Goal: Information Seeking & Learning: Learn about a topic

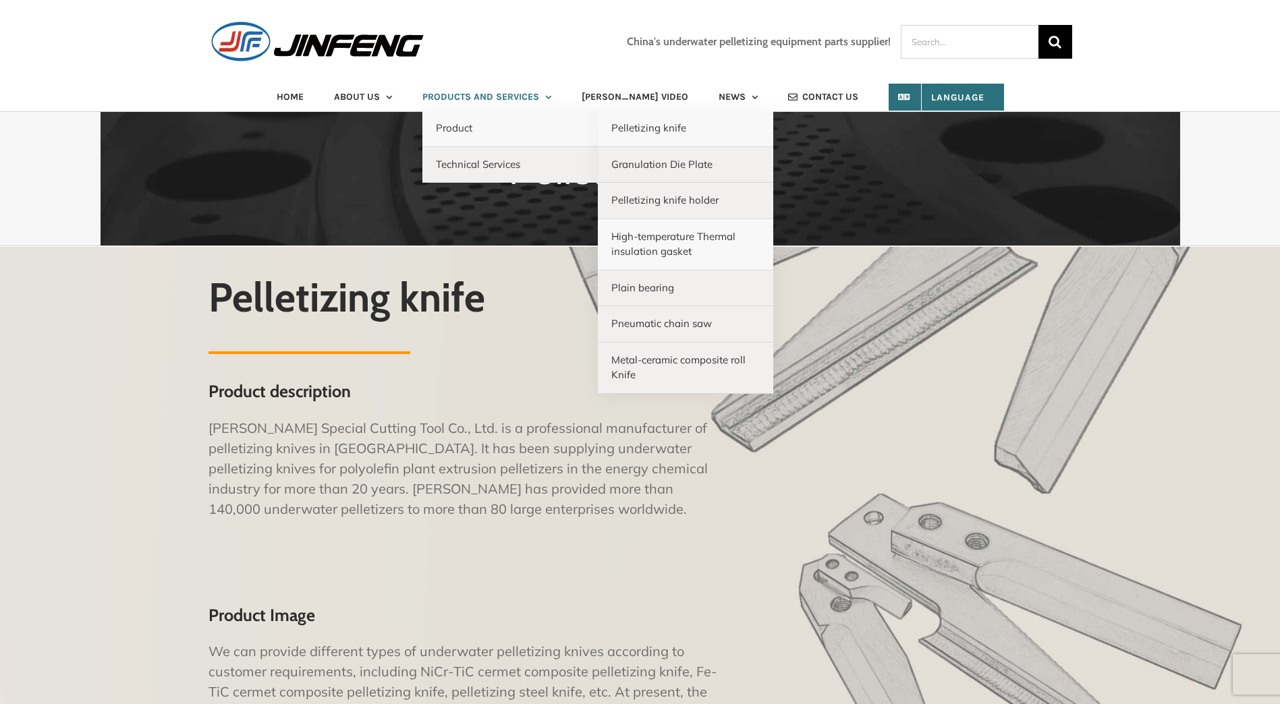
click at [630, 246] on span "High-temperature Thermal insulation gasket" at bounding box center [673, 244] width 124 height 28
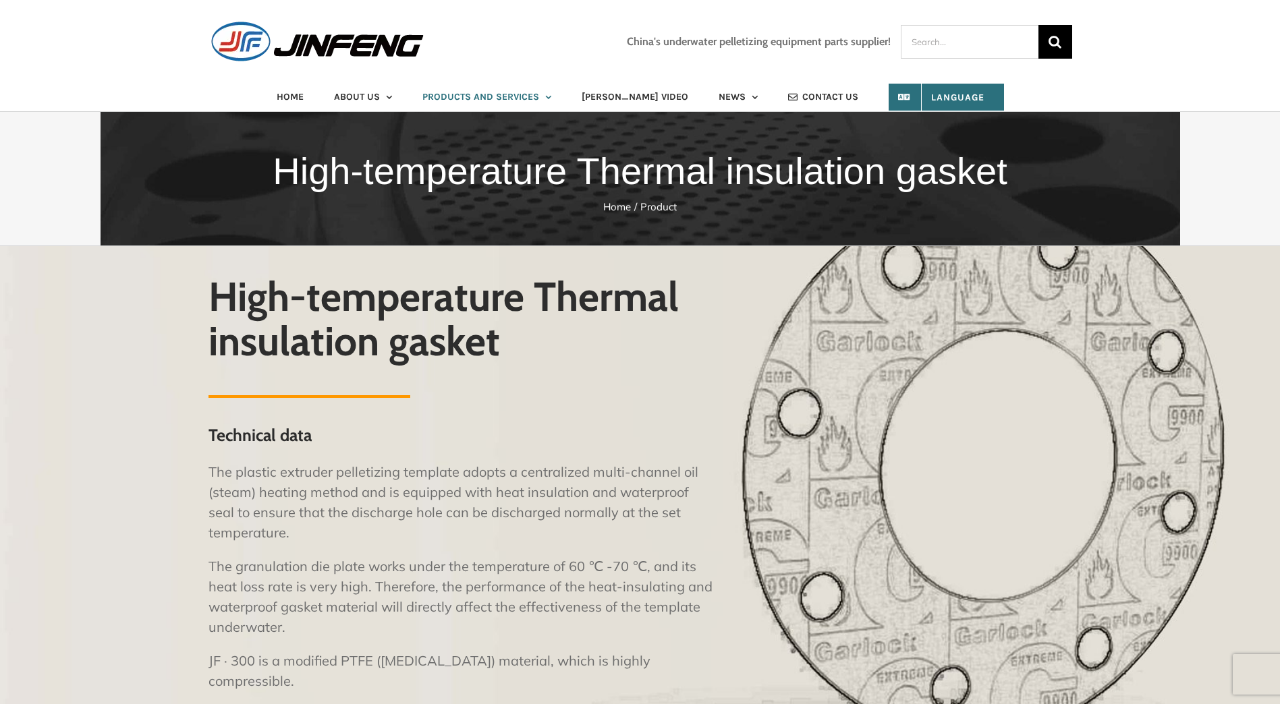
click at [276, 523] on p "The plastic extruder pelletizing template adopts a centralized multi-channel oi…" at bounding box center [460, 502] width 505 height 81
click at [307, 598] on p "The granulation die plate works under the temperature of 60 ℃ -70 ℃, and its he…" at bounding box center [460, 596] width 505 height 81
click at [51, 384] on div "High-temperature Thermal insulation gasket Technical data The plastic extruder …" at bounding box center [640, 621] width 1280 height 750
click at [397, 514] on p "The plastic extruder pelletizing template adopts a centralized multi-channel oi…" at bounding box center [460, 502] width 505 height 81
drag, startPoint x: 397, startPoint y: 514, endPoint x: 414, endPoint y: 596, distance: 83.5
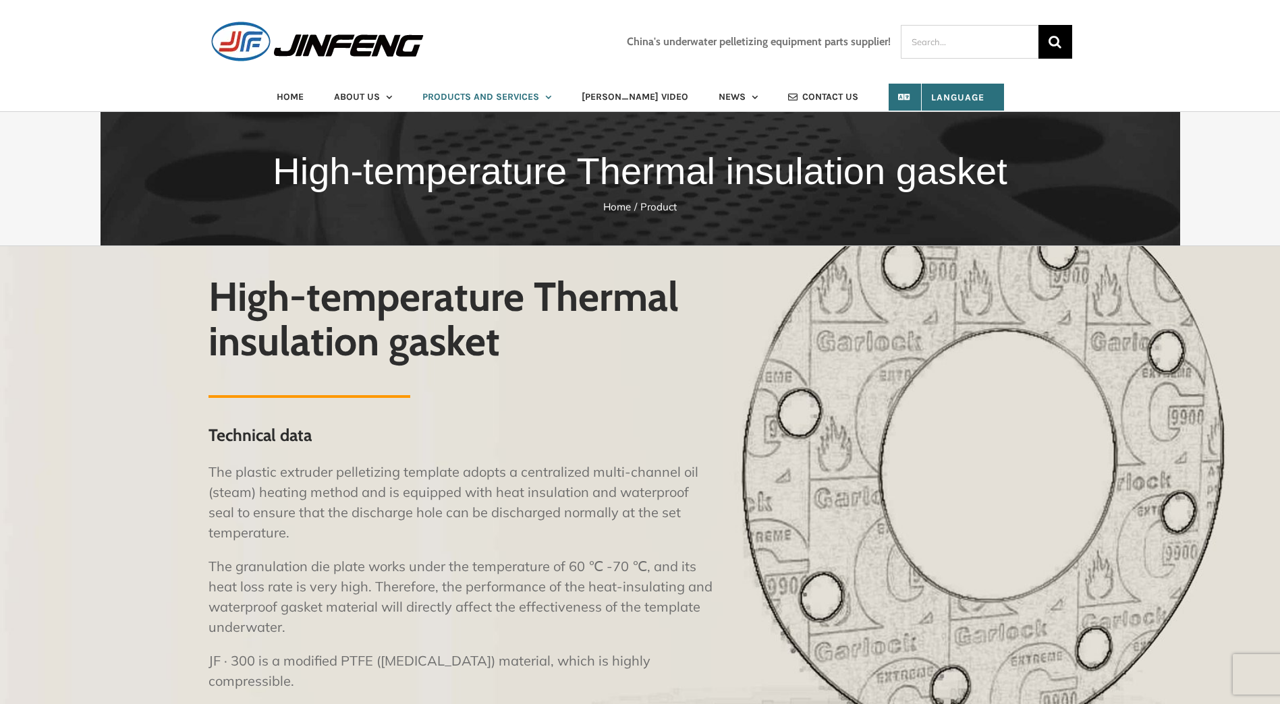
click at [414, 596] on p "The granulation die plate works under the temperature of 60 ℃ -70 ℃, and its he…" at bounding box center [460, 596] width 505 height 81
